Goal: Information Seeking & Learning: Learn about a topic

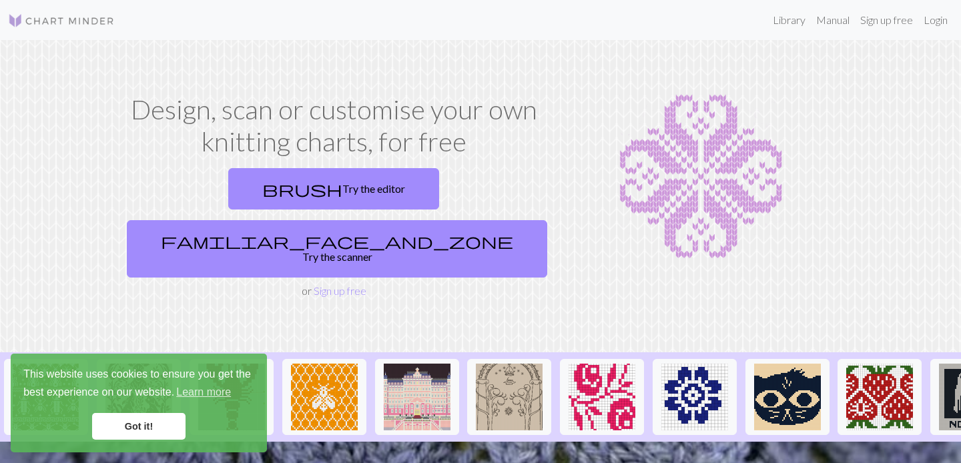
click at [150, 436] on link "Got it!" at bounding box center [138, 426] width 93 height 27
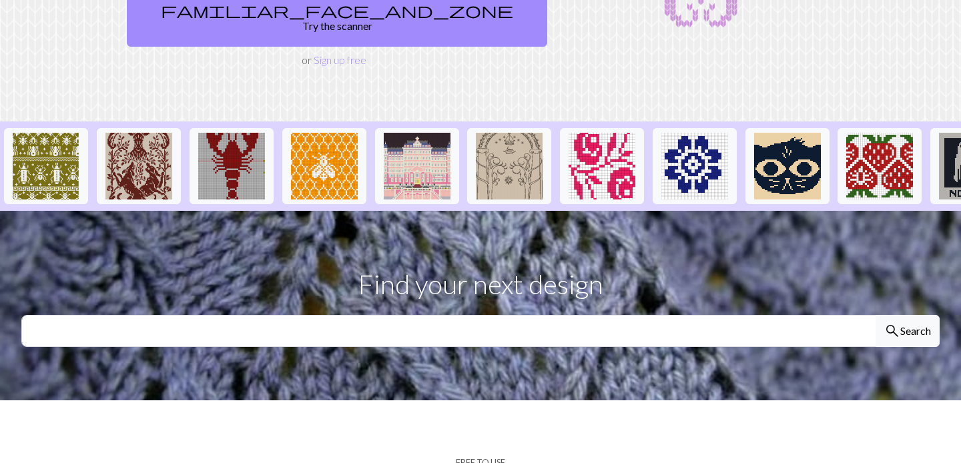
scroll to position [245, 0]
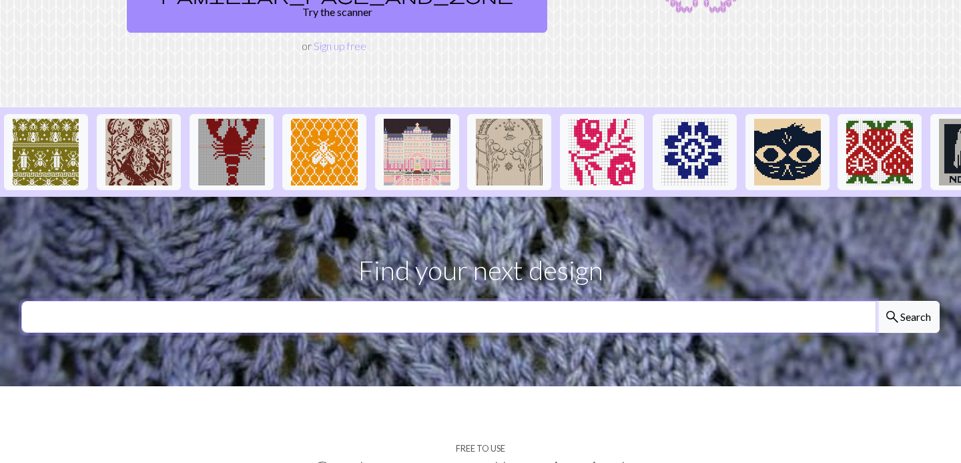
click at [286, 301] on input "text" at bounding box center [448, 317] width 855 height 32
type input "fall"
click at [907, 301] on button "search Search" at bounding box center [907, 317] width 64 height 32
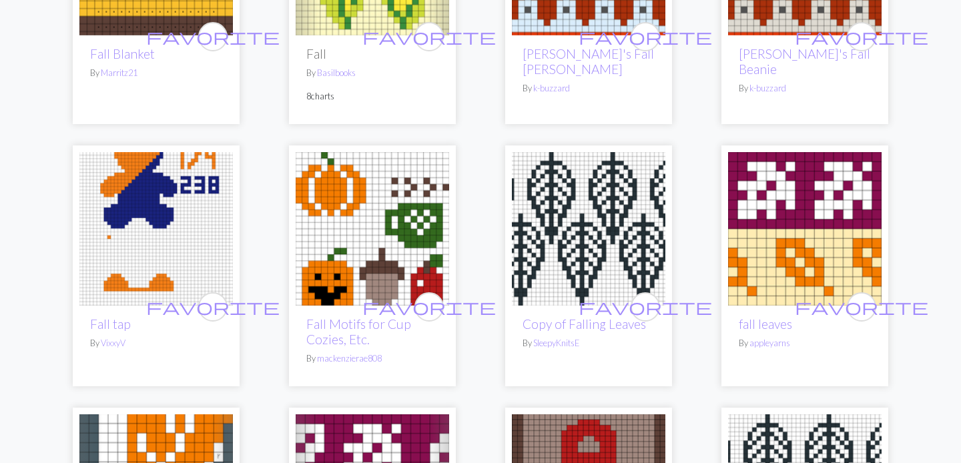
scroll to position [627, 0]
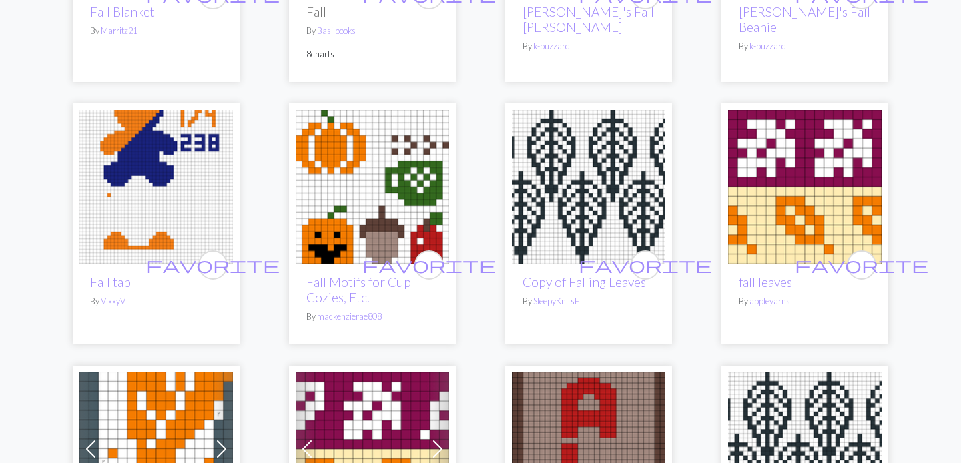
click at [384, 152] on img at bounding box center [372, 186] width 153 height 153
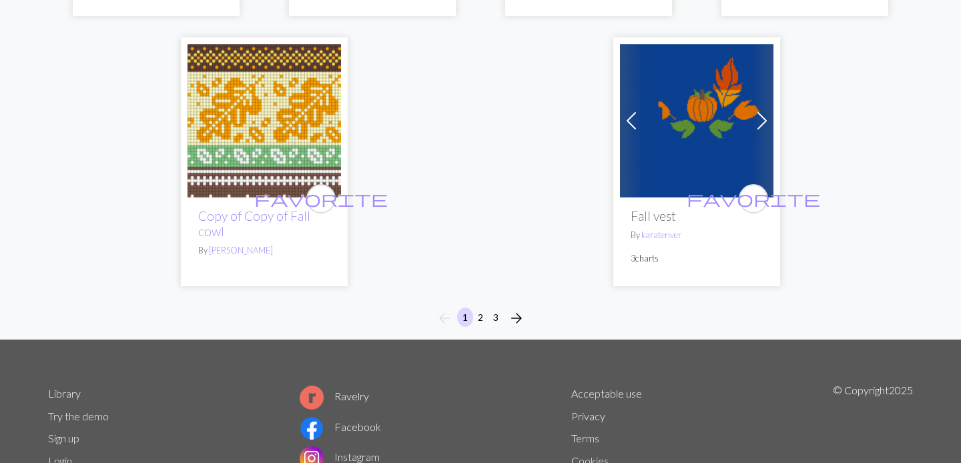
scroll to position [3454, 0]
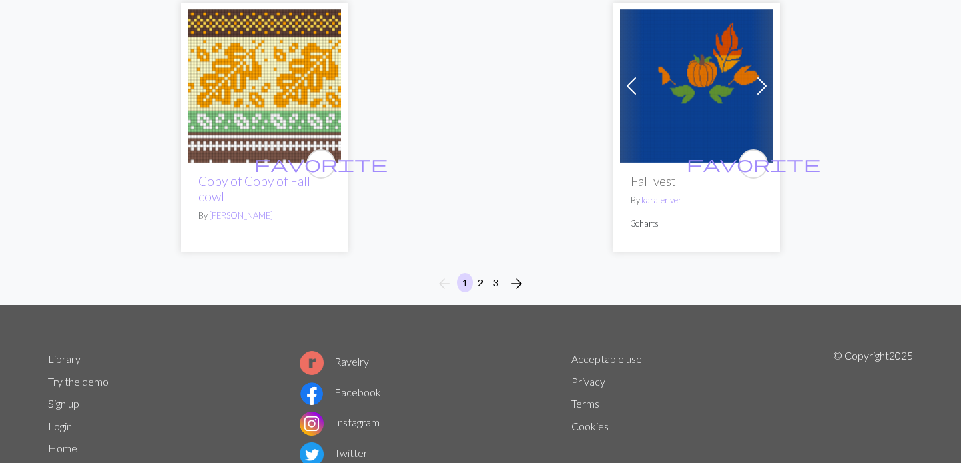
click at [484, 273] on button "2" at bounding box center [480, 282] width 16 height 19
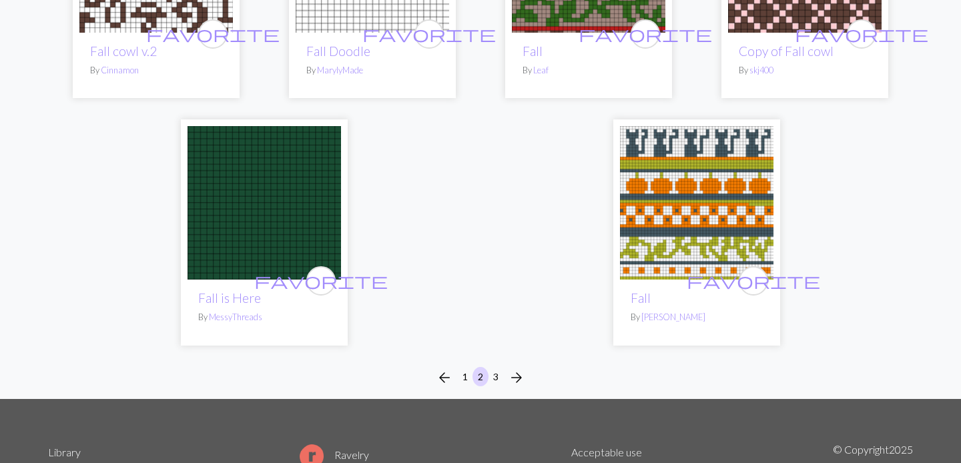
scroll to position [3312, 0]
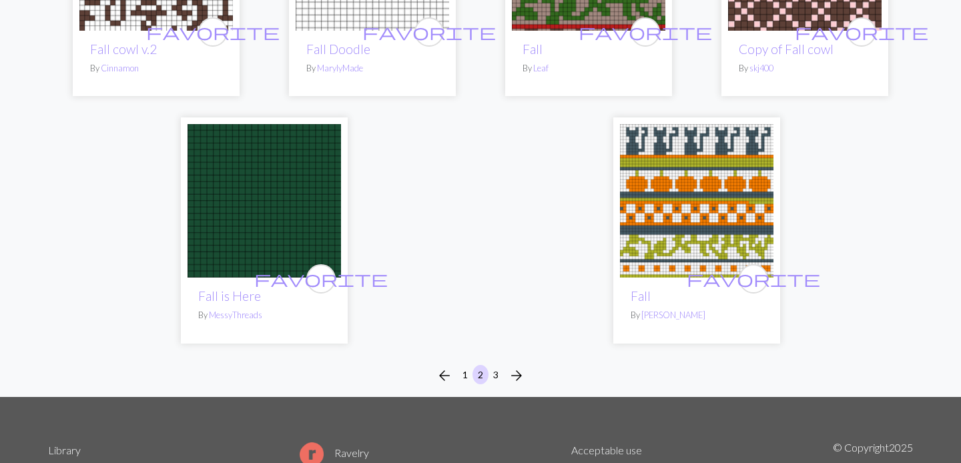
click at [496, 365] on button "3" at bounding box center [496, 374] width 16 height 19
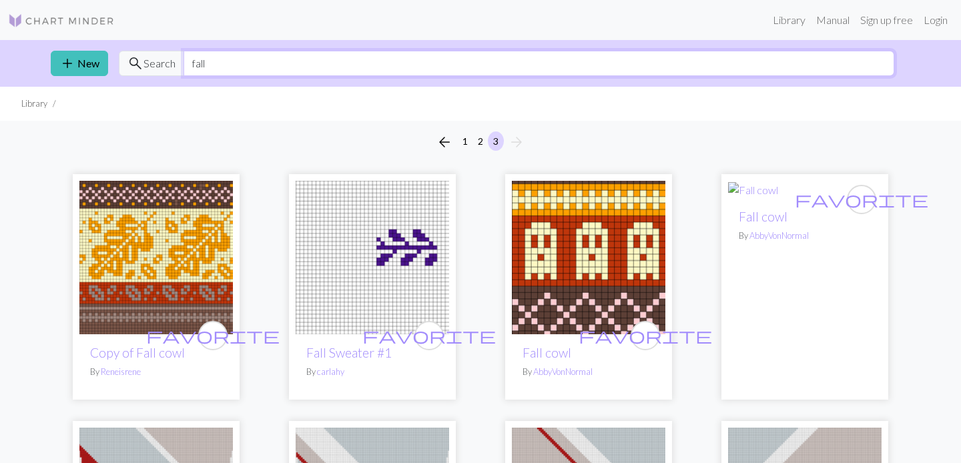
drag, startPoint x: 217, startPoint y: 65, endPoint x: 167, endPoint y: 62, distance: 50.1
click at [167, 62] on div "search Search fall" at bounding box center [506, 63] width 775 height 25
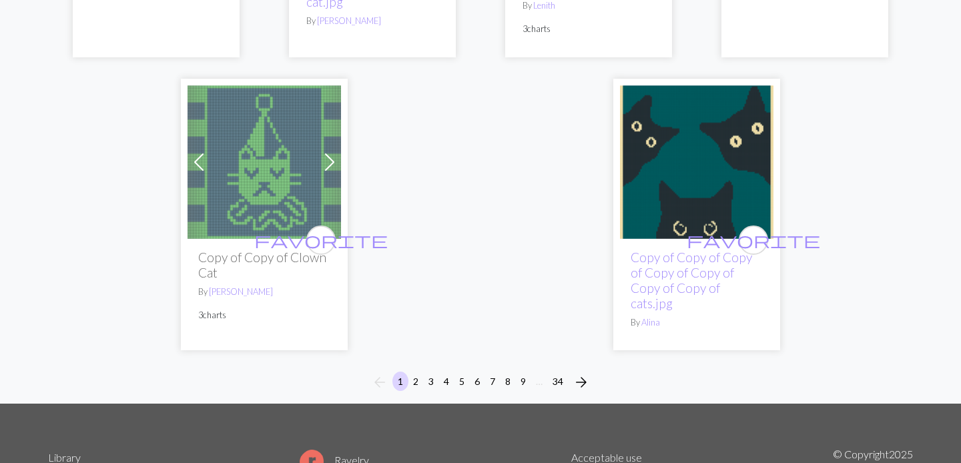
scroll to position [3779, 0]
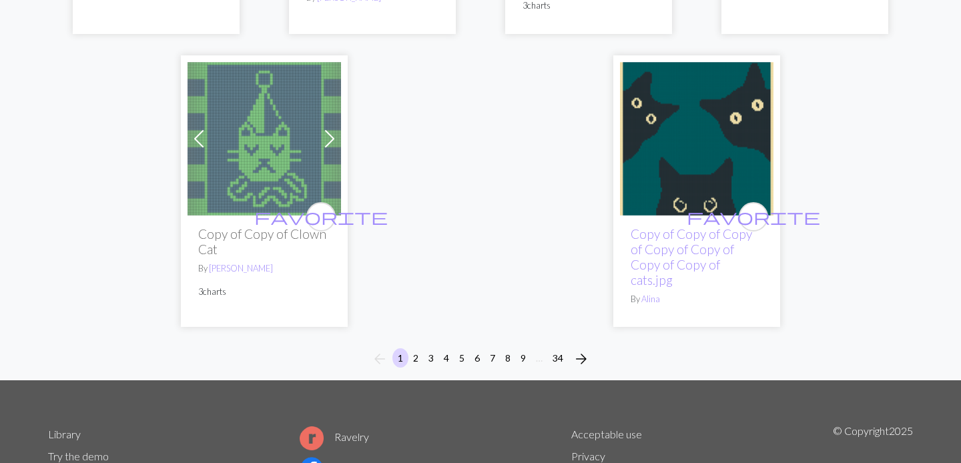
click at [415, 353] on button "2" at bounding box center [416, 357] width 16 height 19
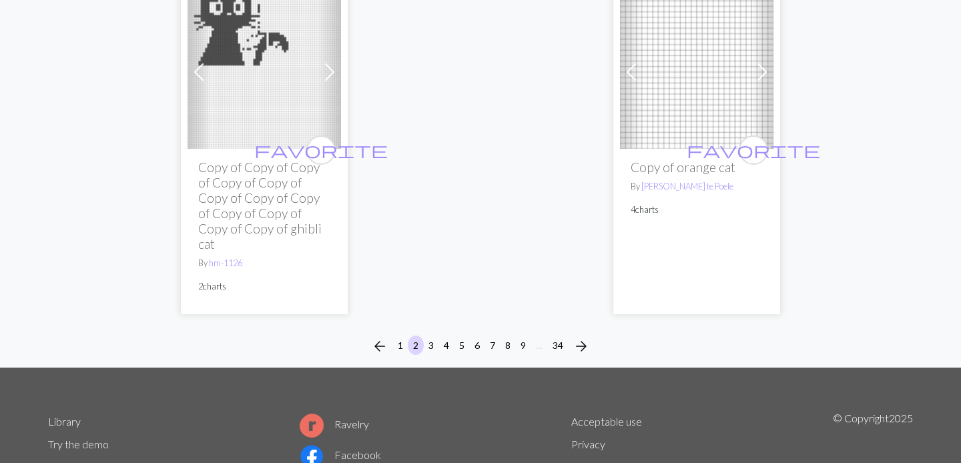
scroll to position [3765, 0]
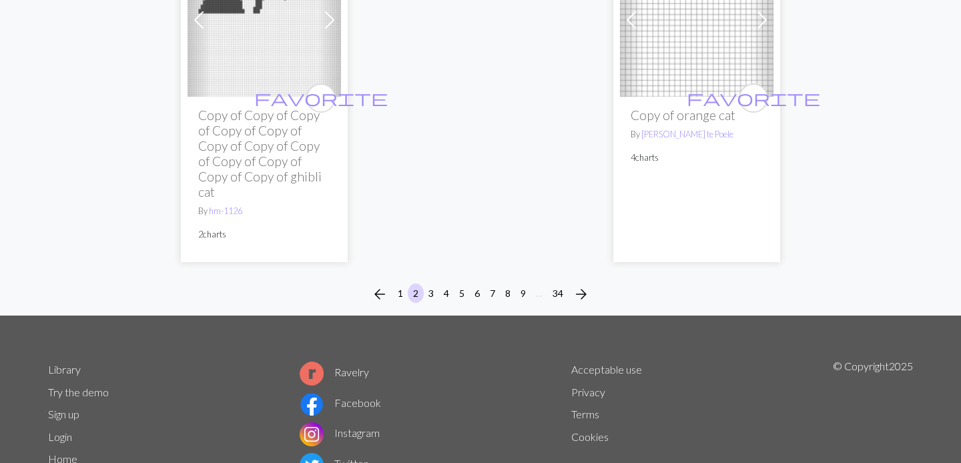
click at [428, 284] on button "3" at bounding box center [431, 293] width 16 height 19
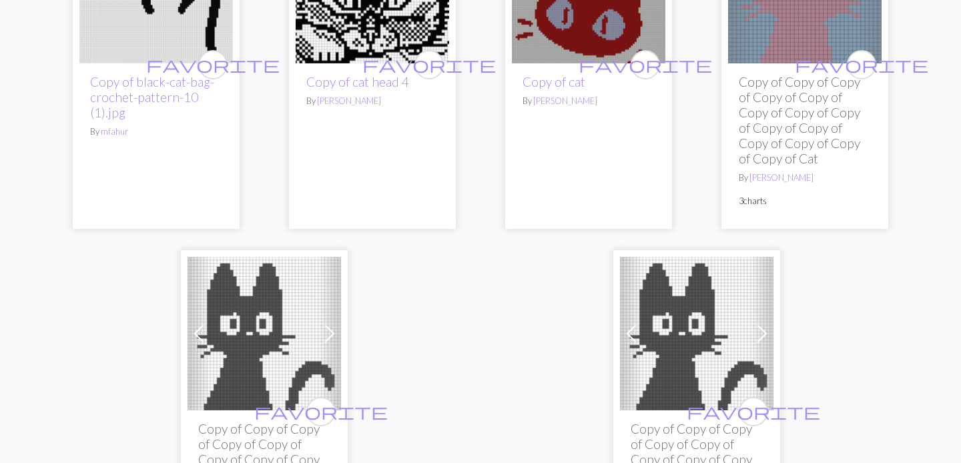
scroll to position [4039, 0]
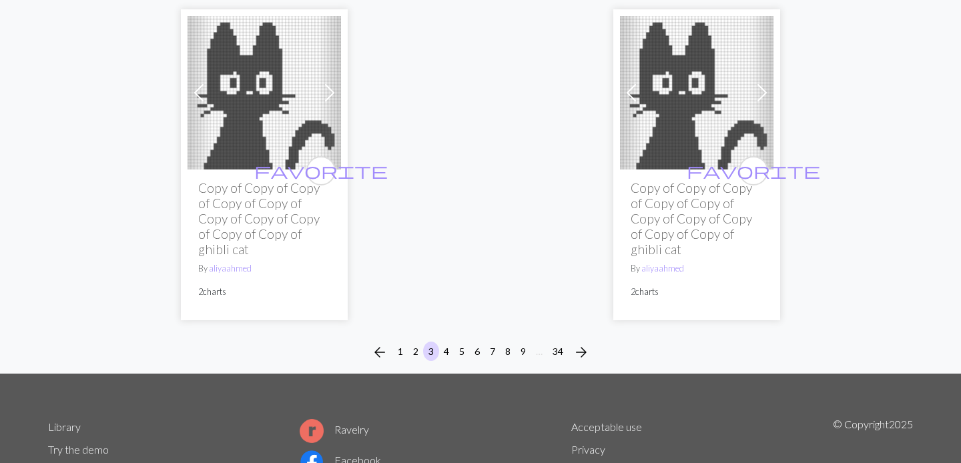
click at [448, 342] on button "4" at bounding box center [446, 351] width 16 height 19
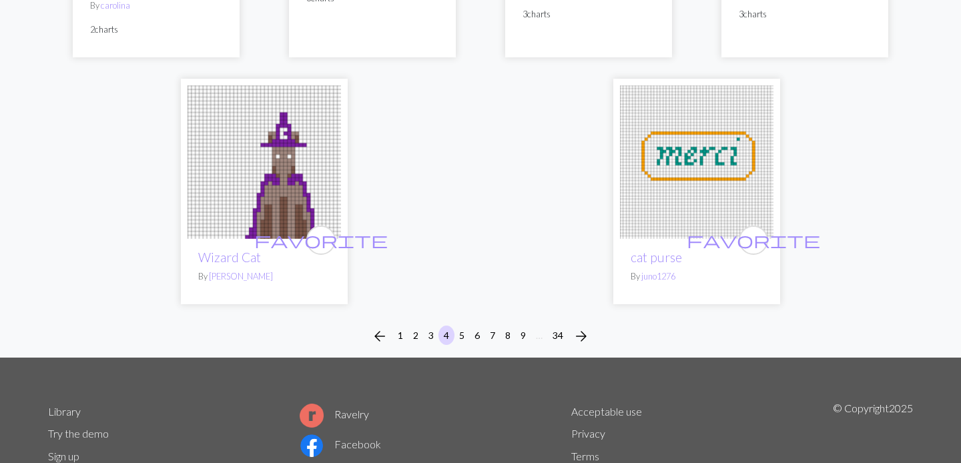
scroll to position [3696, 0]
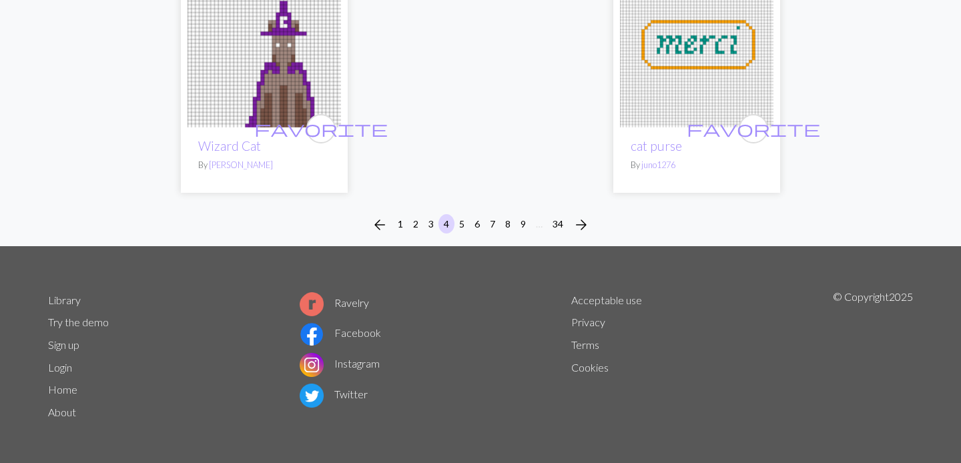
click at [460, 219] on button "5" at bounding box center [462, 223] width 16 height 19
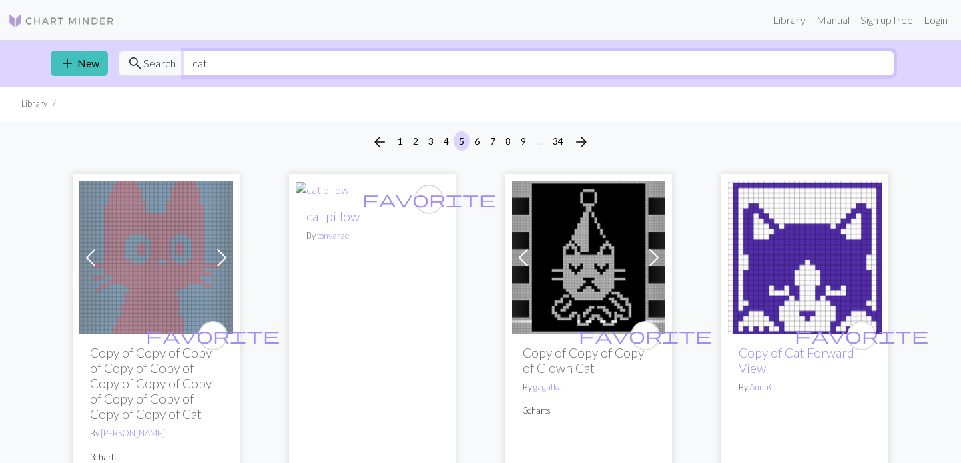
drag, startPoint x: 211, startPoint y: 65, endPoint x: 177, endPoint y: 64, distance: 34.7
click at [177, 64] on div "search Search cat" at bounding box center [506, 63] width 775 height 25
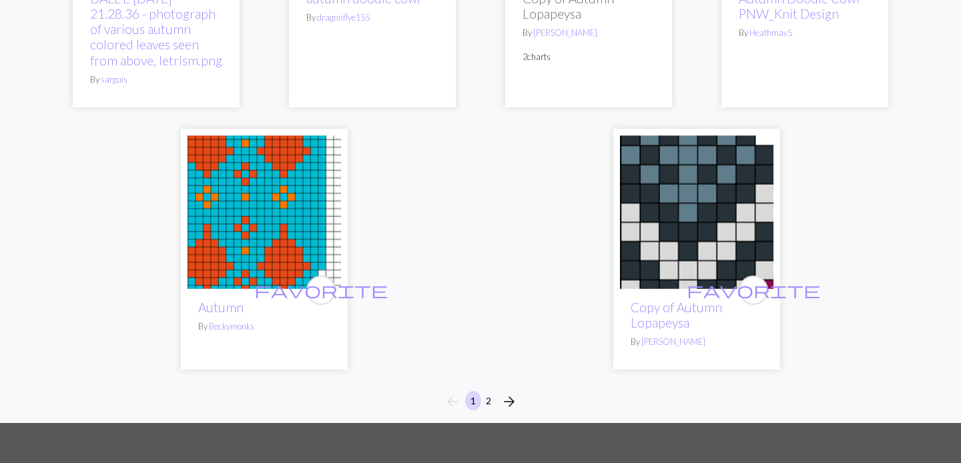
scroll to position [3750, 0]
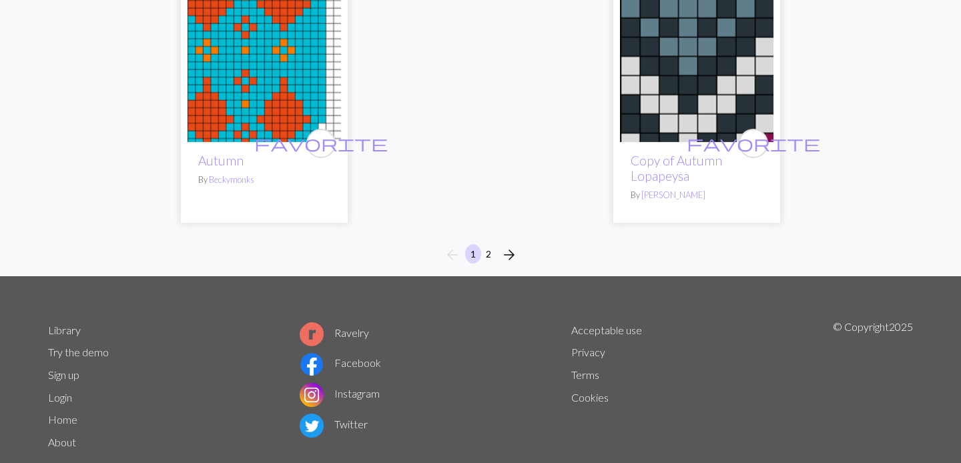
click at [490, 246] on button "2" at bounding box center [488, 253] width 16 height 19
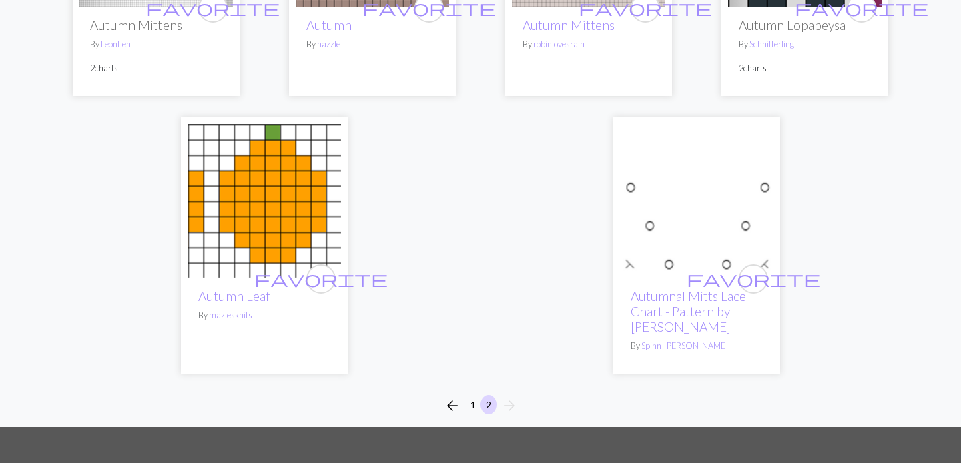
scroll to position [1255, 0]
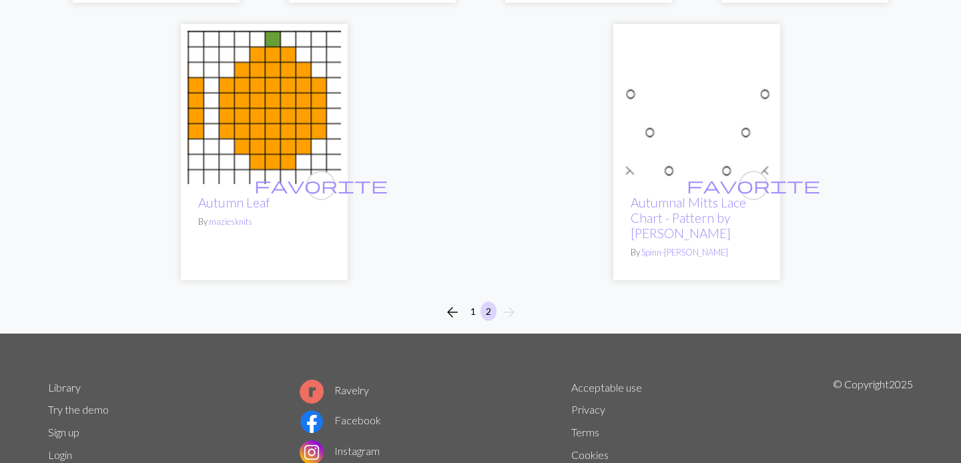
click at [474, 306] on button "1" at bounding box center [473, 311] width 16 height 19
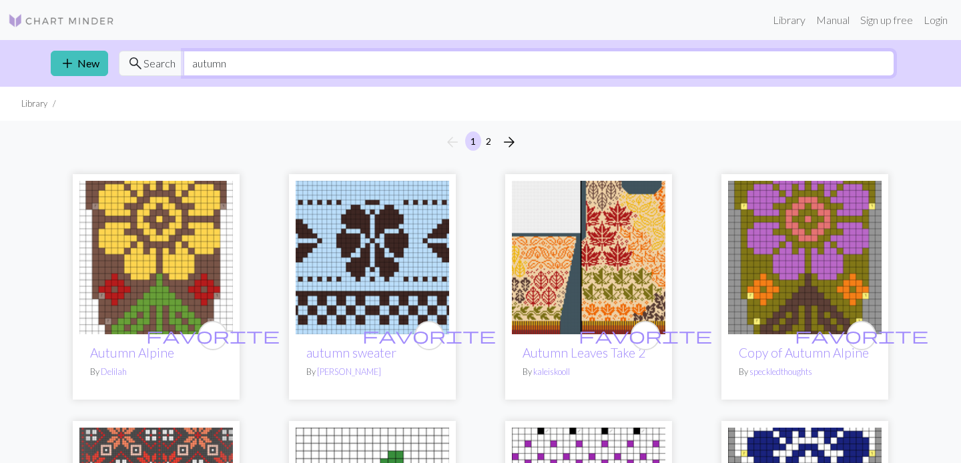
drag, startPoint x: 252, startPoint y: 63, endPoint x: 160, endPoint y: 63, distance: 91.4
click at [160, 63] on div "search Search autumn" at bounding box center [506, 63] width 775 height 25
type input "fall"
